Goal: Task Accomplishment & Management: Manage account settings

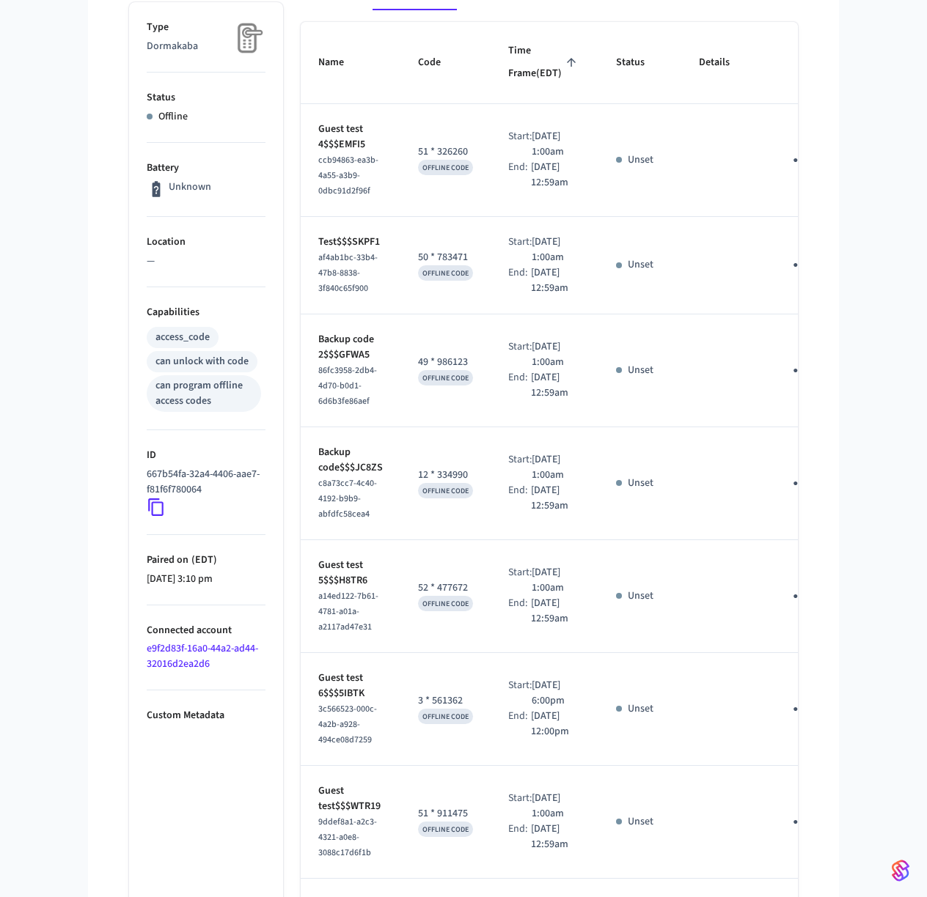
scroll to position [125, 0]
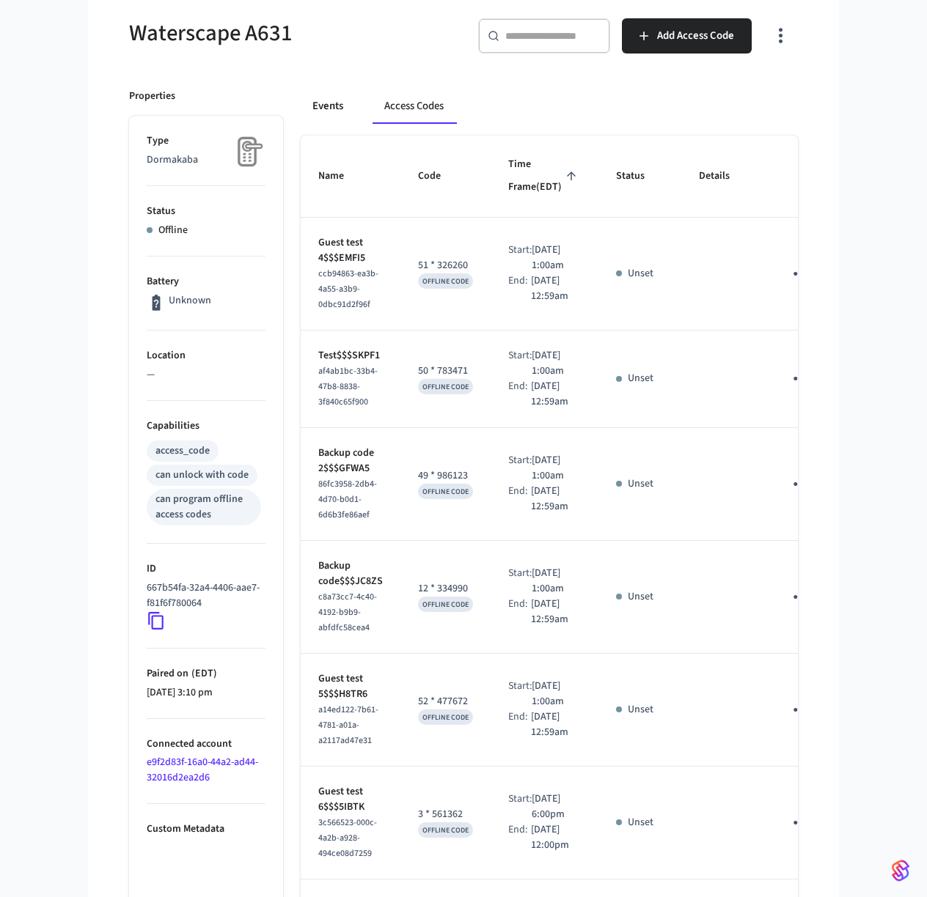
click at [323, 108] on button "Events" at bounding box center [328, 106] width 54 height 35
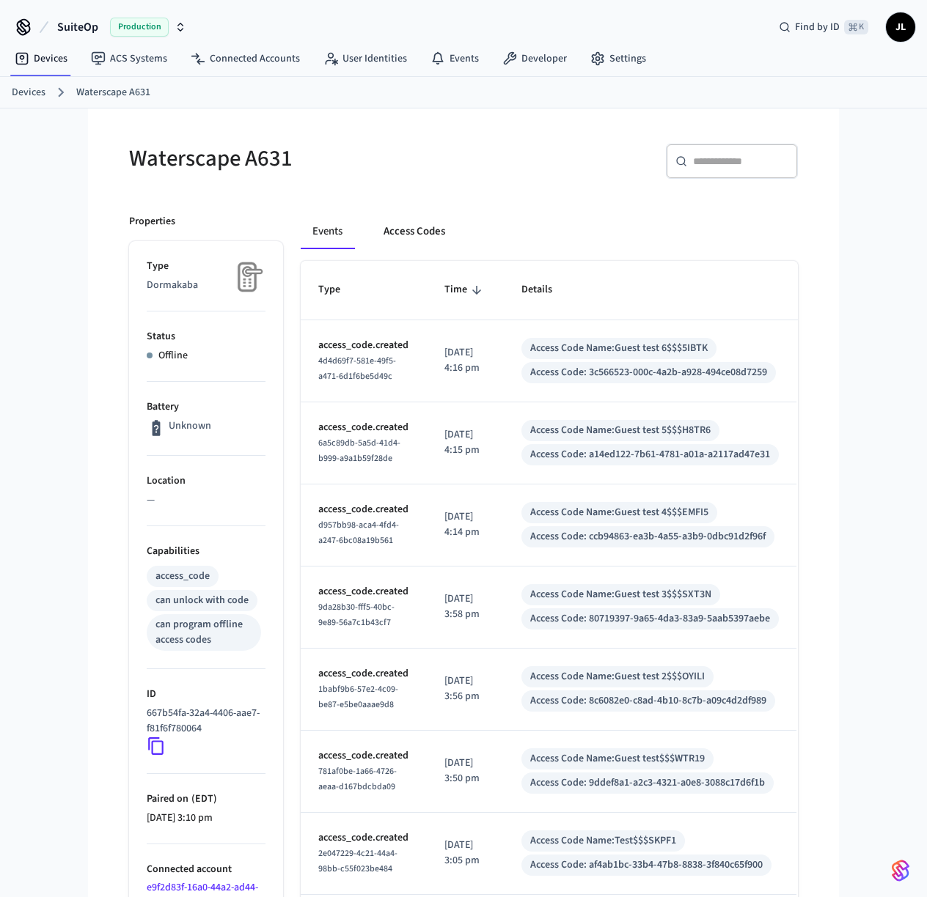
click at [395, 234] on button "Access Codes" at bounding box center [414, 231] width 85 height 35
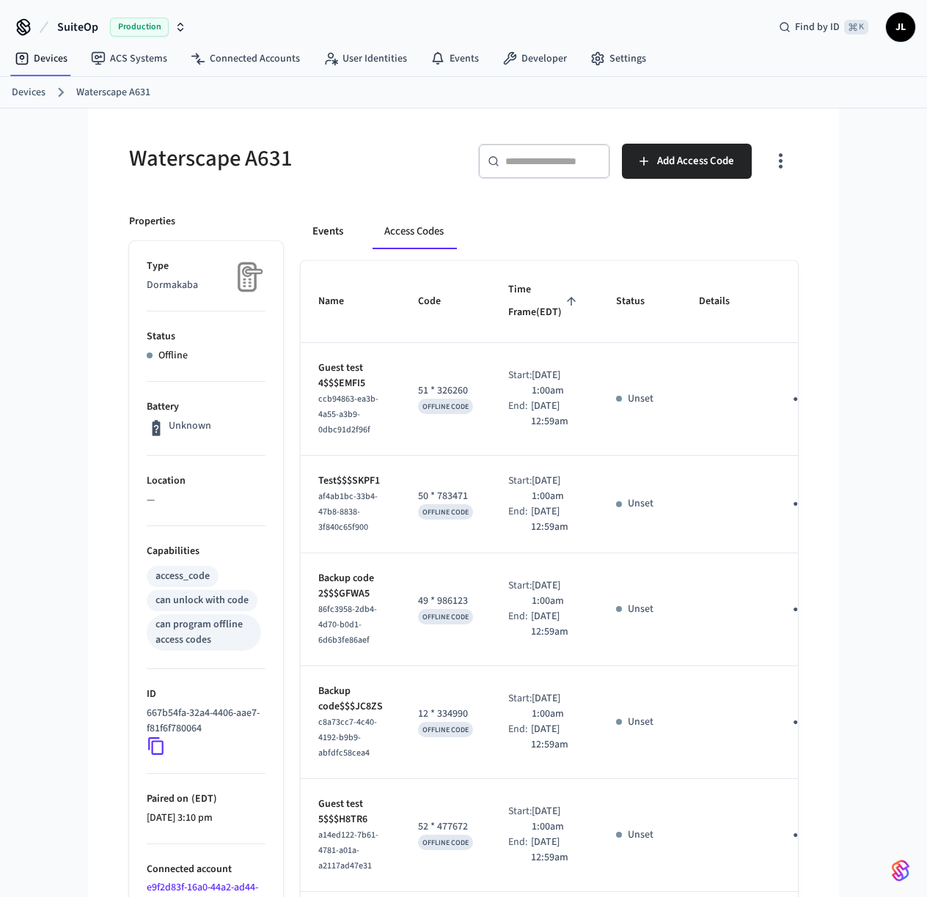
click at [344, 233] on button "Events" at bounding box center [328, 231] width 54 height 35
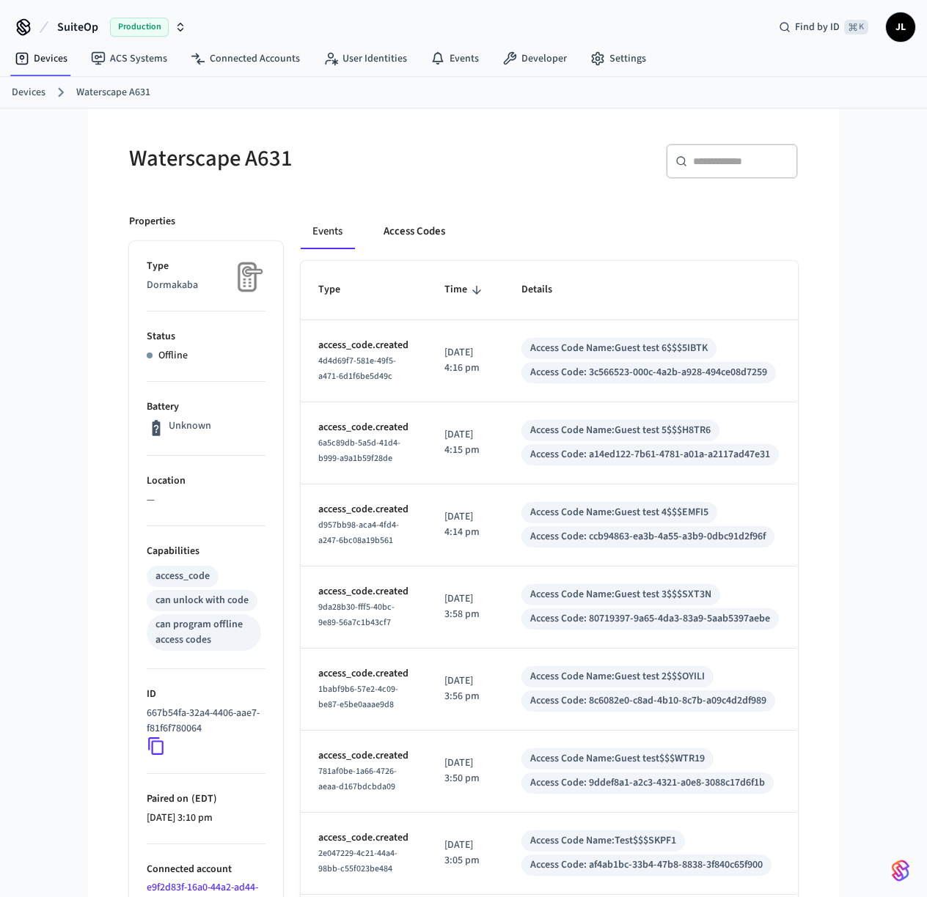
click at [418, 234] on button "Access Codes" at bounding box center [414, 231] width 85 height 35
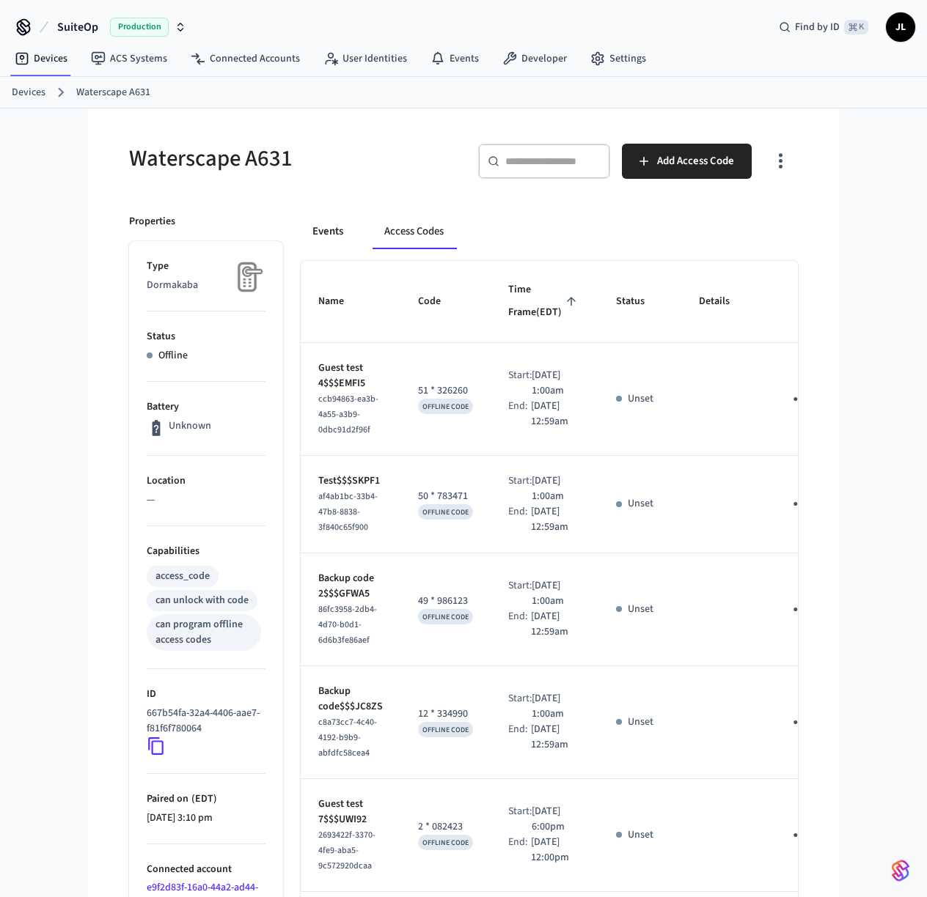
click at [334, 229] on button "Events" at bounding box center [328, 231] width 54 height 35
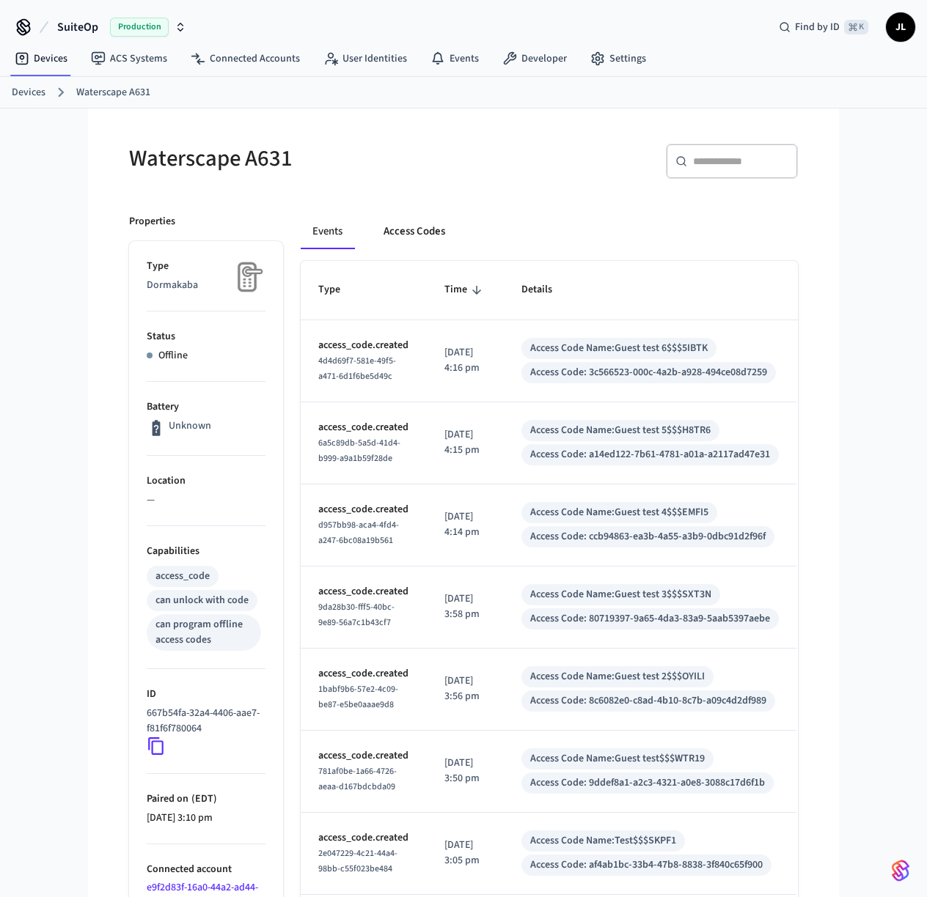
click at [422, 234] on button "Access Codes" at bounding box center [414, 231] width 85 height 35
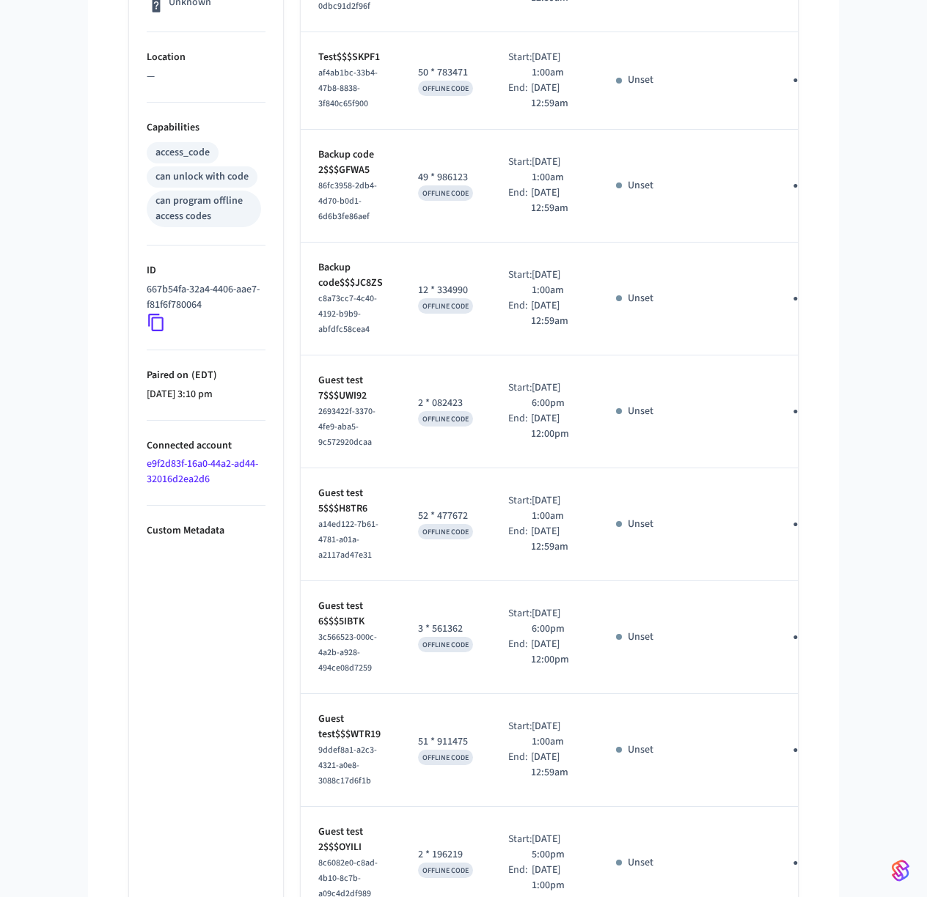
scroll to position [818, 0]
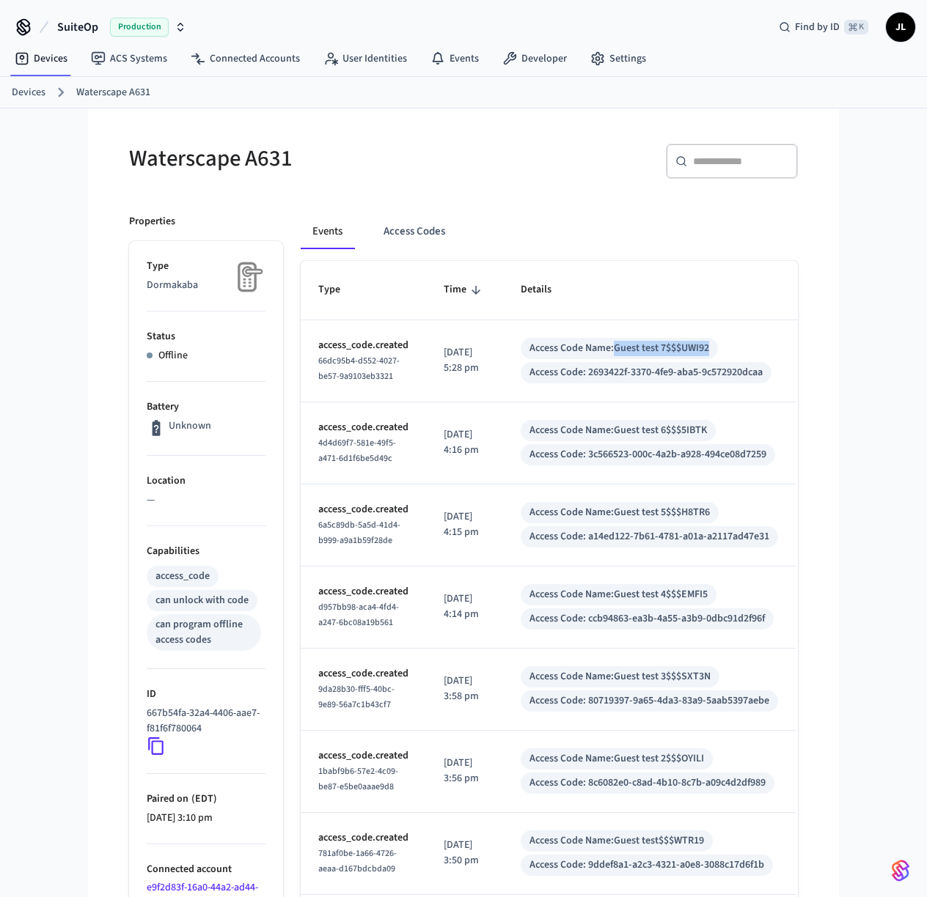
drag, startPoint x: 624, startPoint y: 345, endPoint x: 723, endPoint y: 345, distance: 99.0
click at [718, 345] on div "Access Code Name: Guest test 7$$$UWI92" at bounding box center [619, 348] width 197 height 21
copy div "Guest test 7$$$UWI92"
click at [427, 230] on button "Access Codes" at bounding box center [414, 231] width 85 height 35
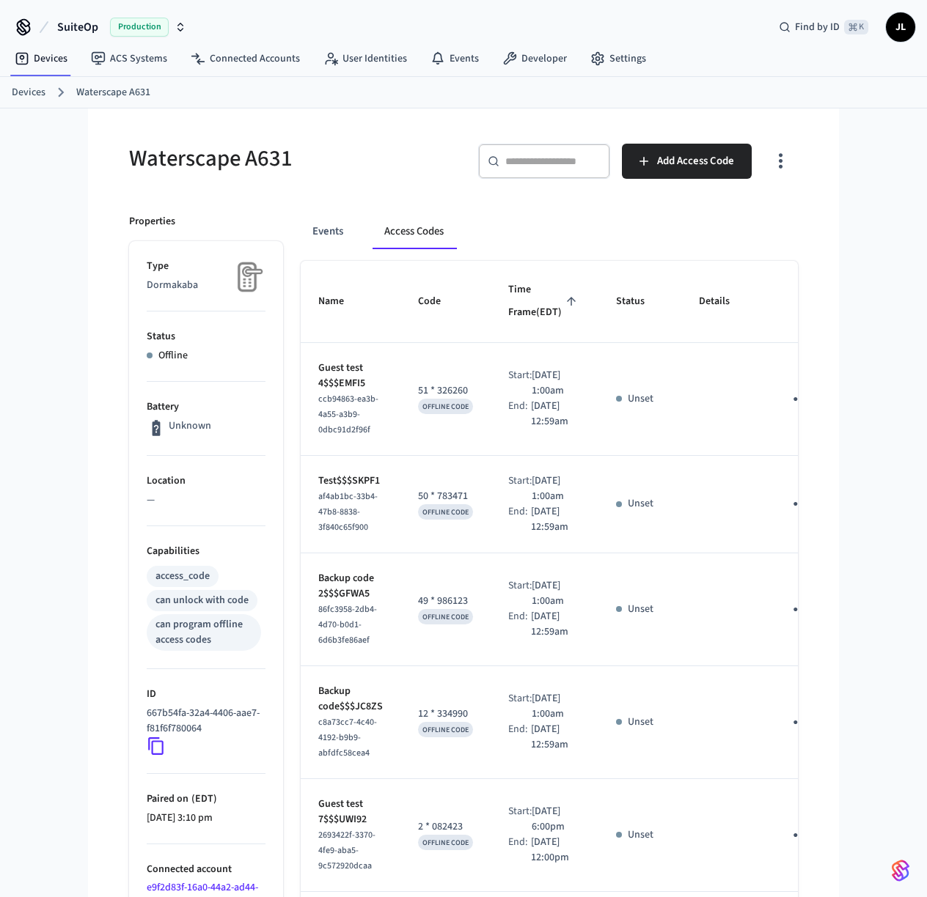
click at [539, 166] on input "text" at bounding box center [552, 161] width 95 height 15
paste input "**********"
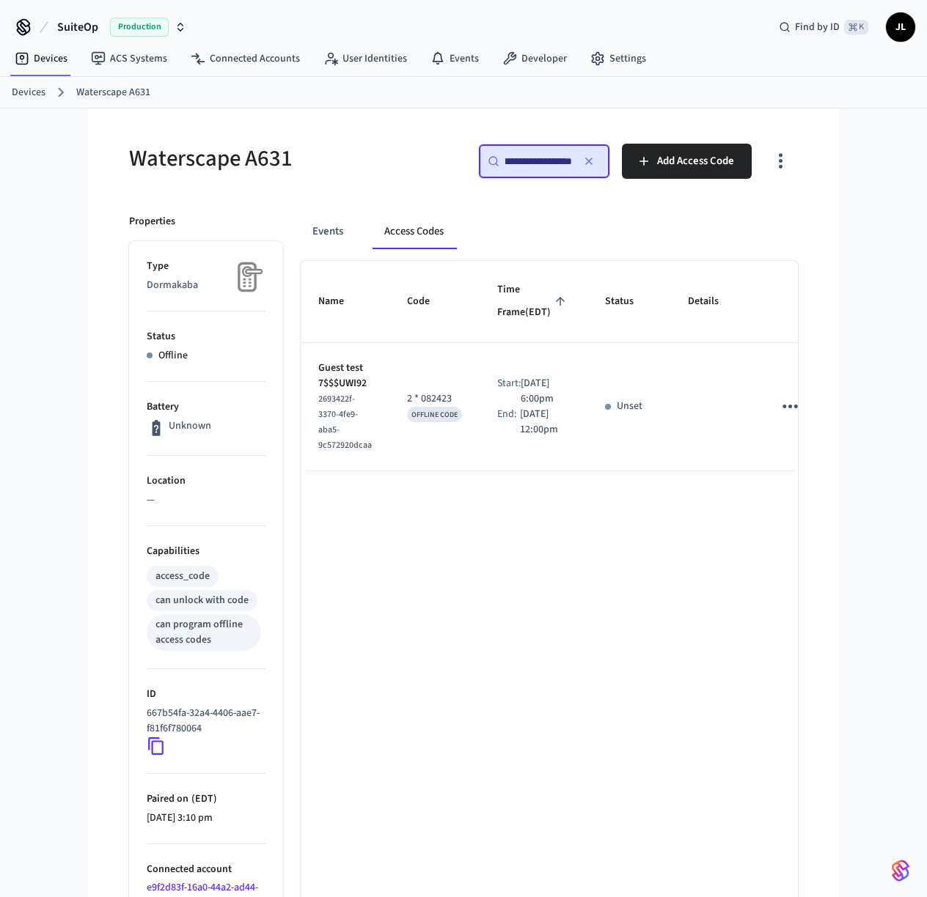
type input "**********"
click at [585, 161] on icon "button" at bounding box center [589, 161] width 12 height 12
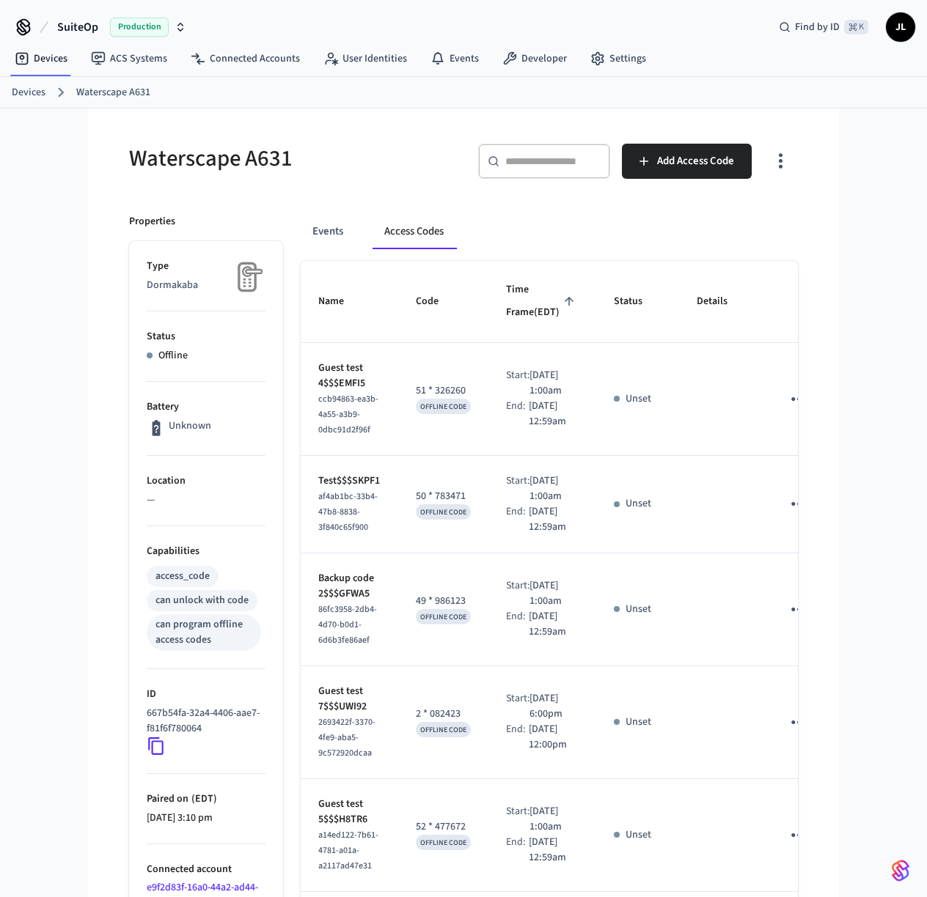
click at [427, 245] on button "Access Codes" at bounding box center [413, 231] width 83 height 35
click at [427, 238] on button "Access Codes" at bounding box center [413, 231] width 83 height 35
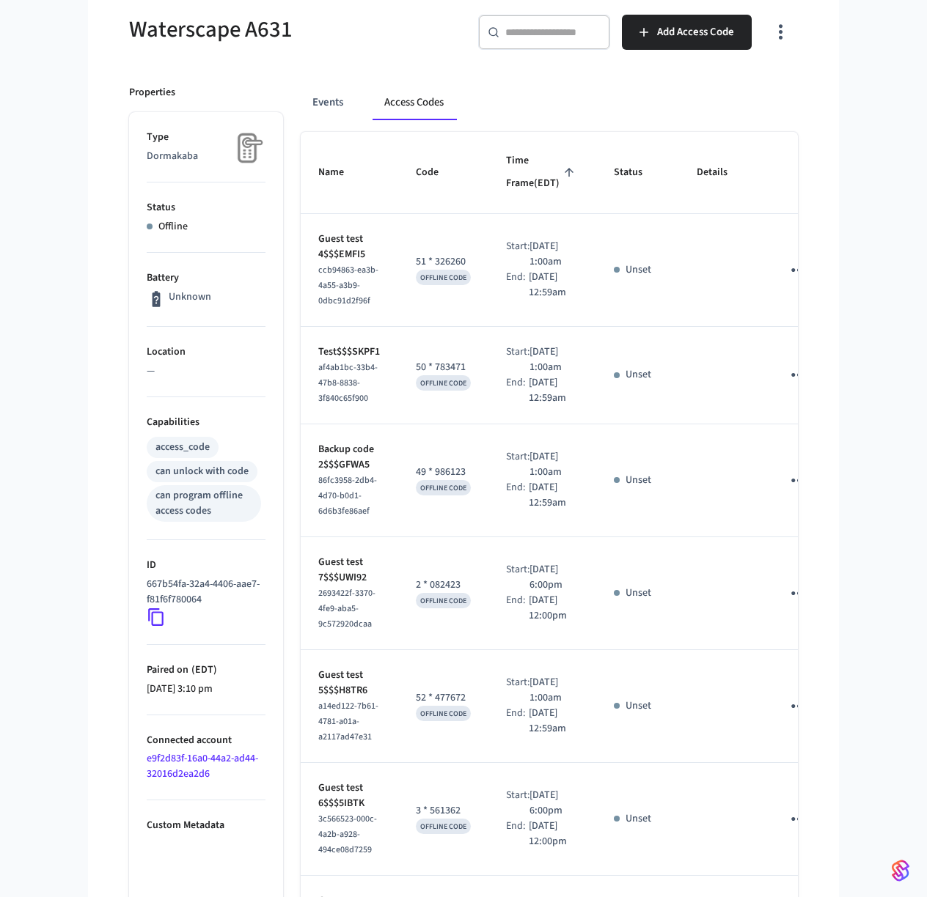
scroll to position [238, 0]
